Goal: Transaction & Acquisition: Book appointment/travel/reservation

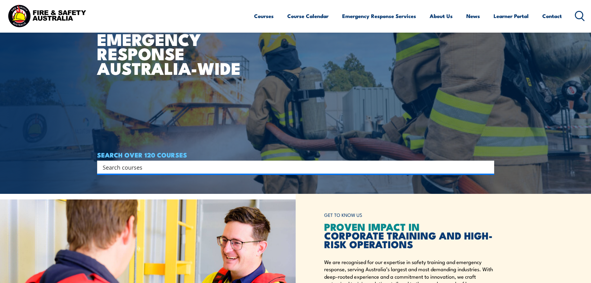
scroll to position [62, 0]
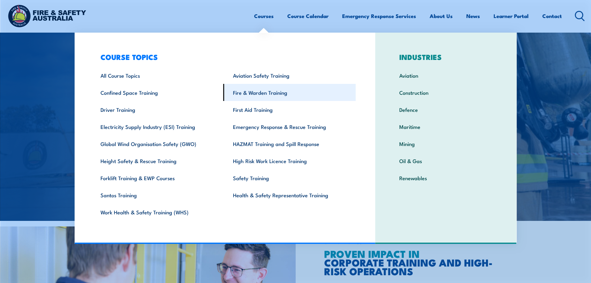
click at [268, 93] on link "Fire & Warden Training" at bounding box center [289, 92] width 133 height 17
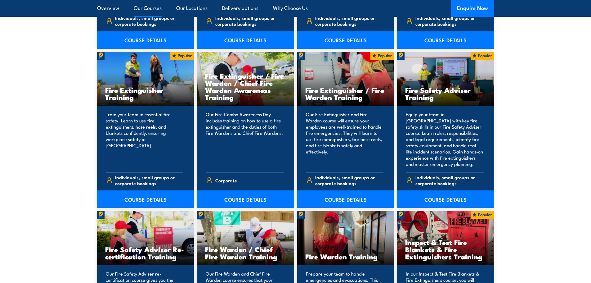
scroll to position [621, 0]
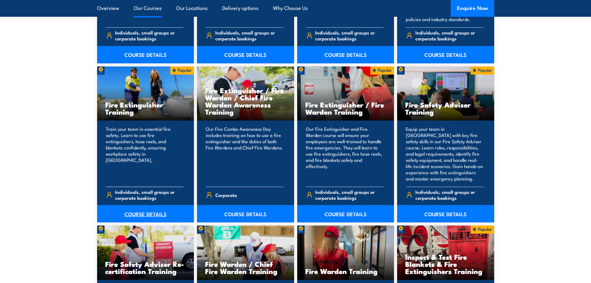
click at [152, 210] on link "COURSE DETAILS" at bounding box center [145, 213] width 97 height 17
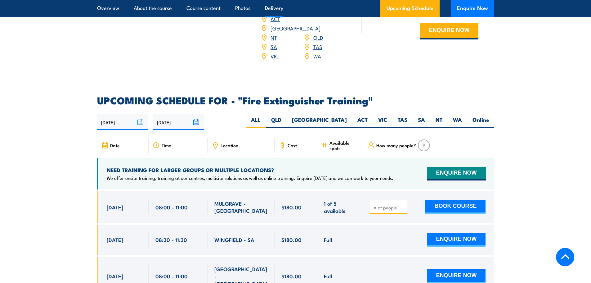
scroll to position [993, 0]
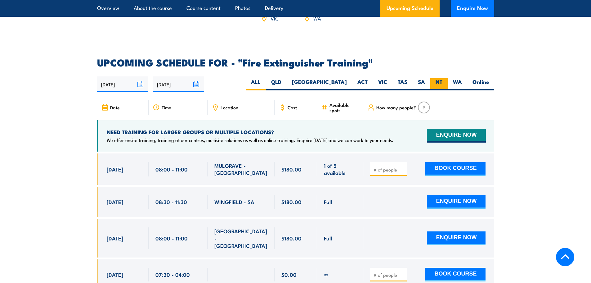
click at [440, 78] on label "NT" at bounding box center [438, 84] width 17 height 12
click at [443, 78] on input "NT" at bounding box center [445, 80] width 4 height 4
radio input "true"
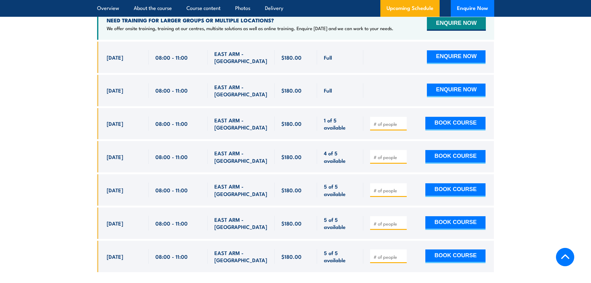
scroll to position [1135, 0]
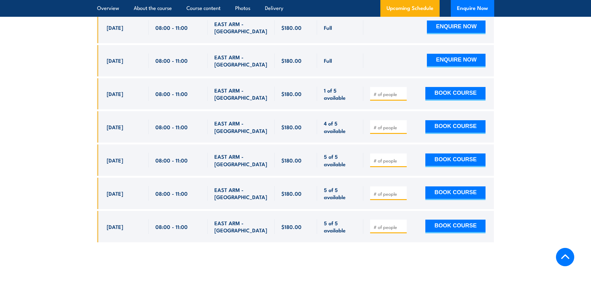
click at [385, 124] on input "number" at bounding box center [389, 127] width 31 height 6
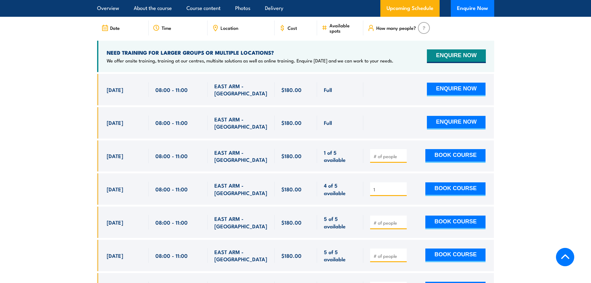
scroll to position [1107, 0]
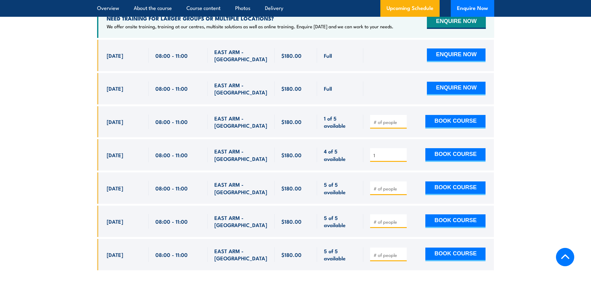
type input "1"
